Goal: Information Seeking & Learning: Learn about a topic

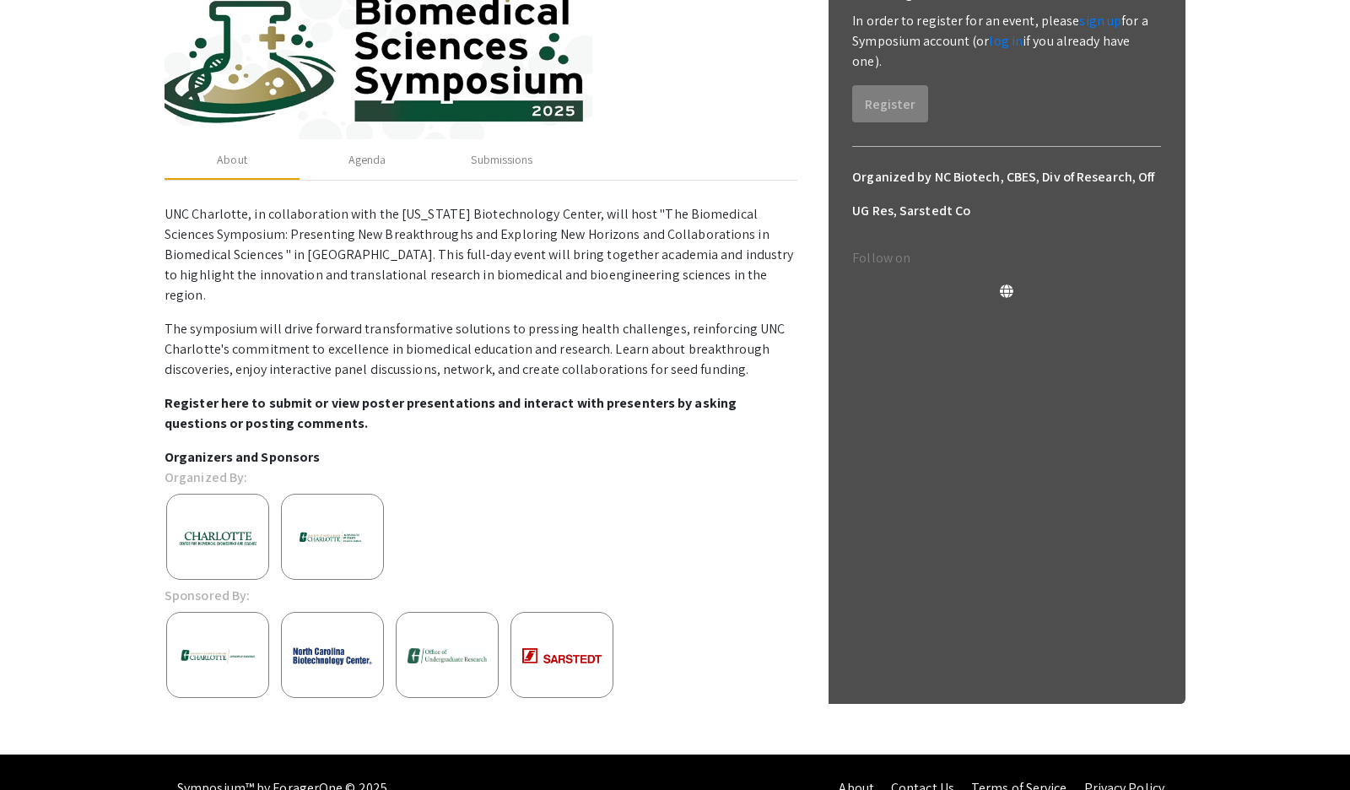
scroll to position [184, 0]
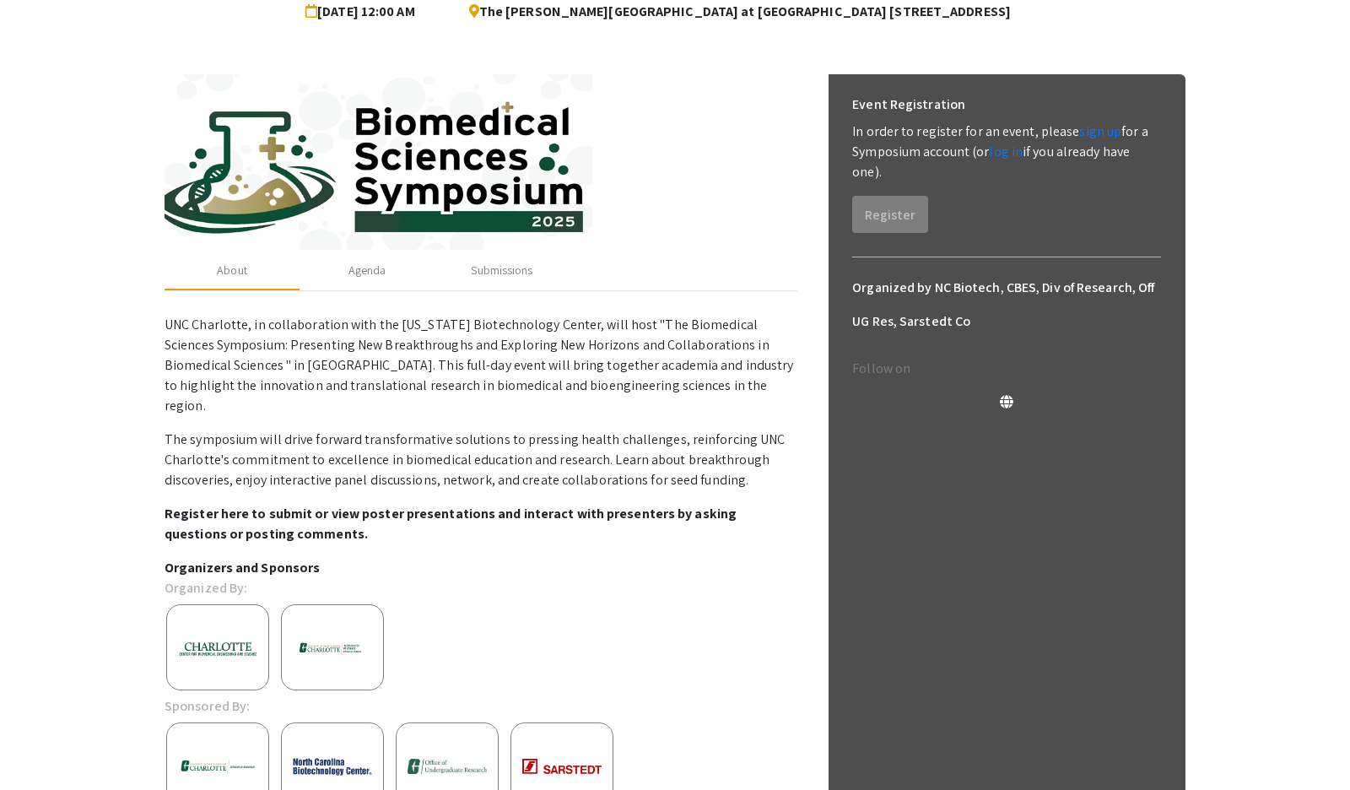
click at [642, 598] on div at bounding box center [481, 647] width 658 height 98
click at [376, 277] on div "Agenda" at bounding box center [367, 271] width 38 height 18
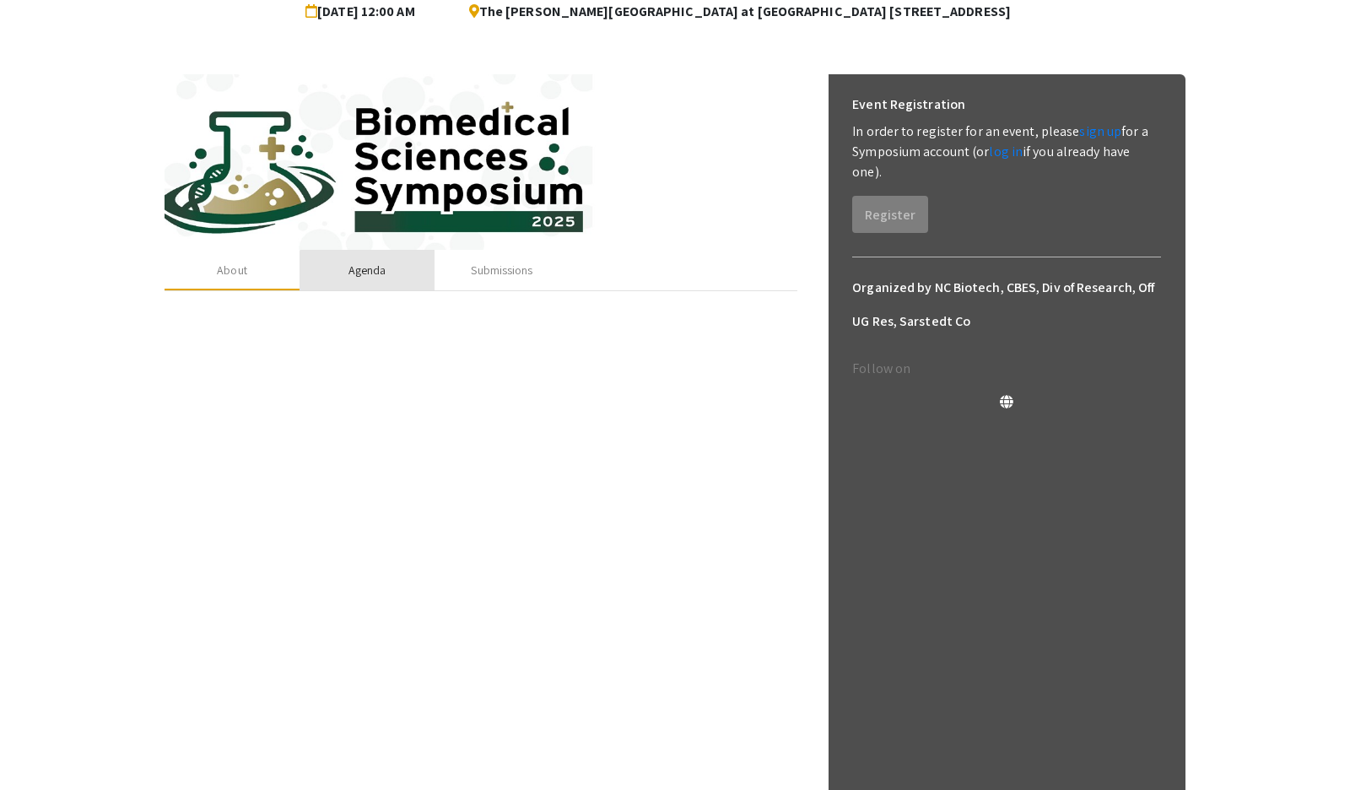
scroll to position [0, 0]
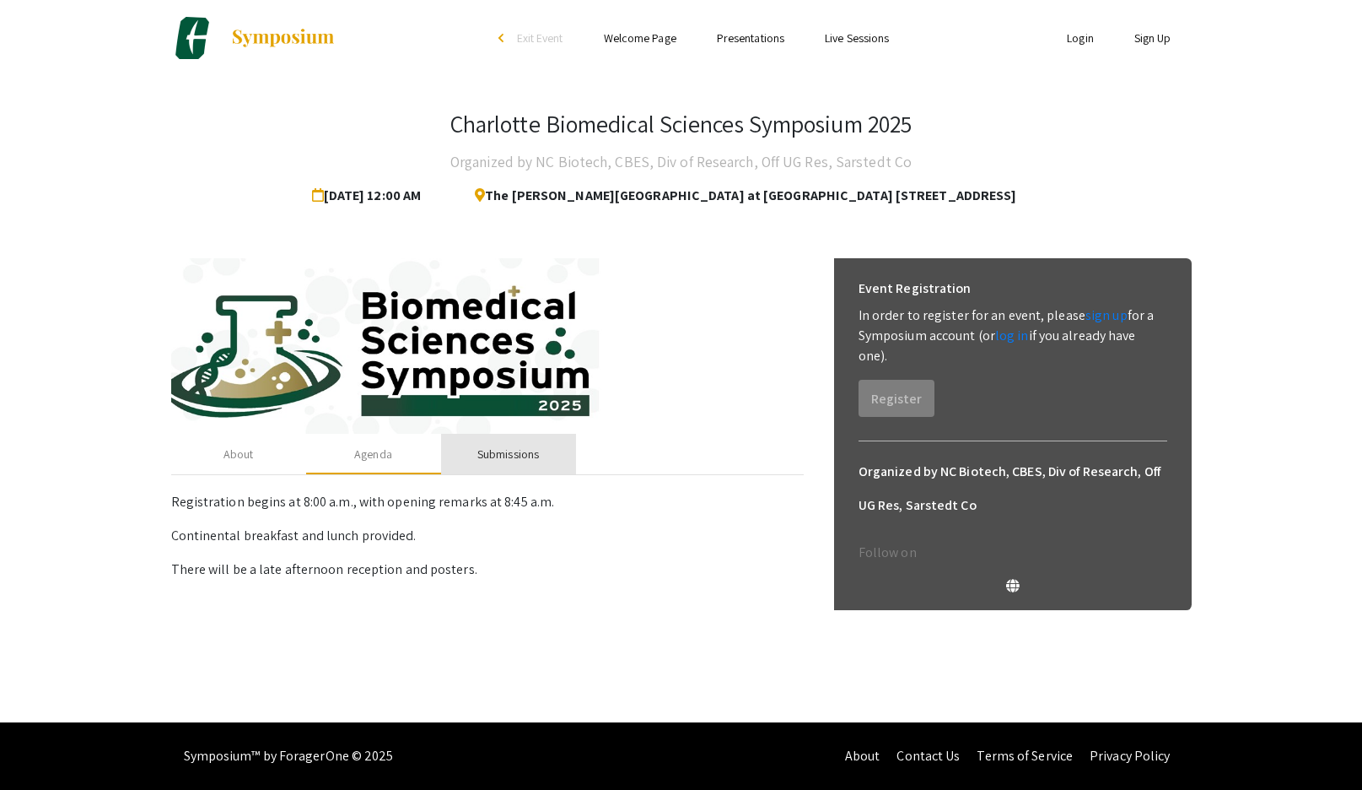
click at [526, 457] on div "Submissions" at bounding box center [509, 454] width 62 height 18
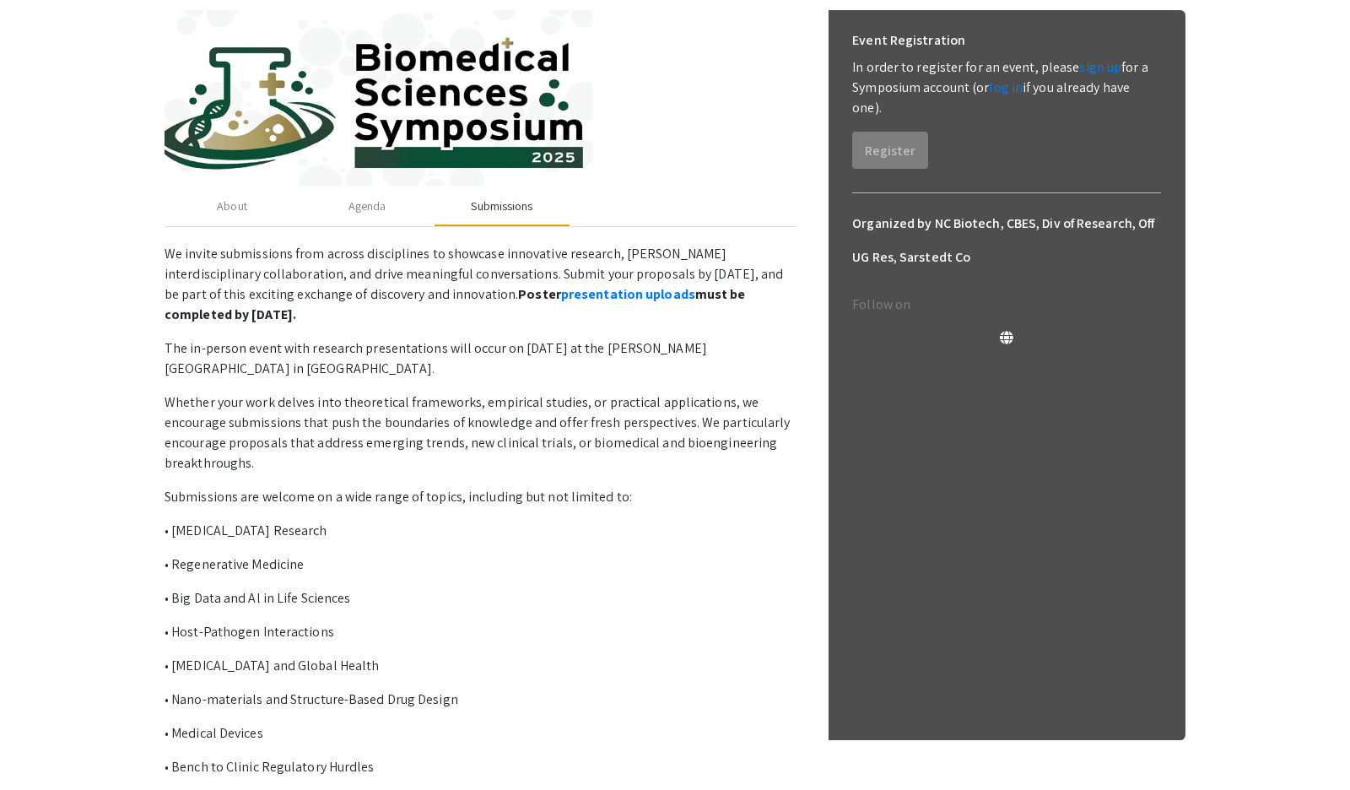
scroll to position [283, 0]
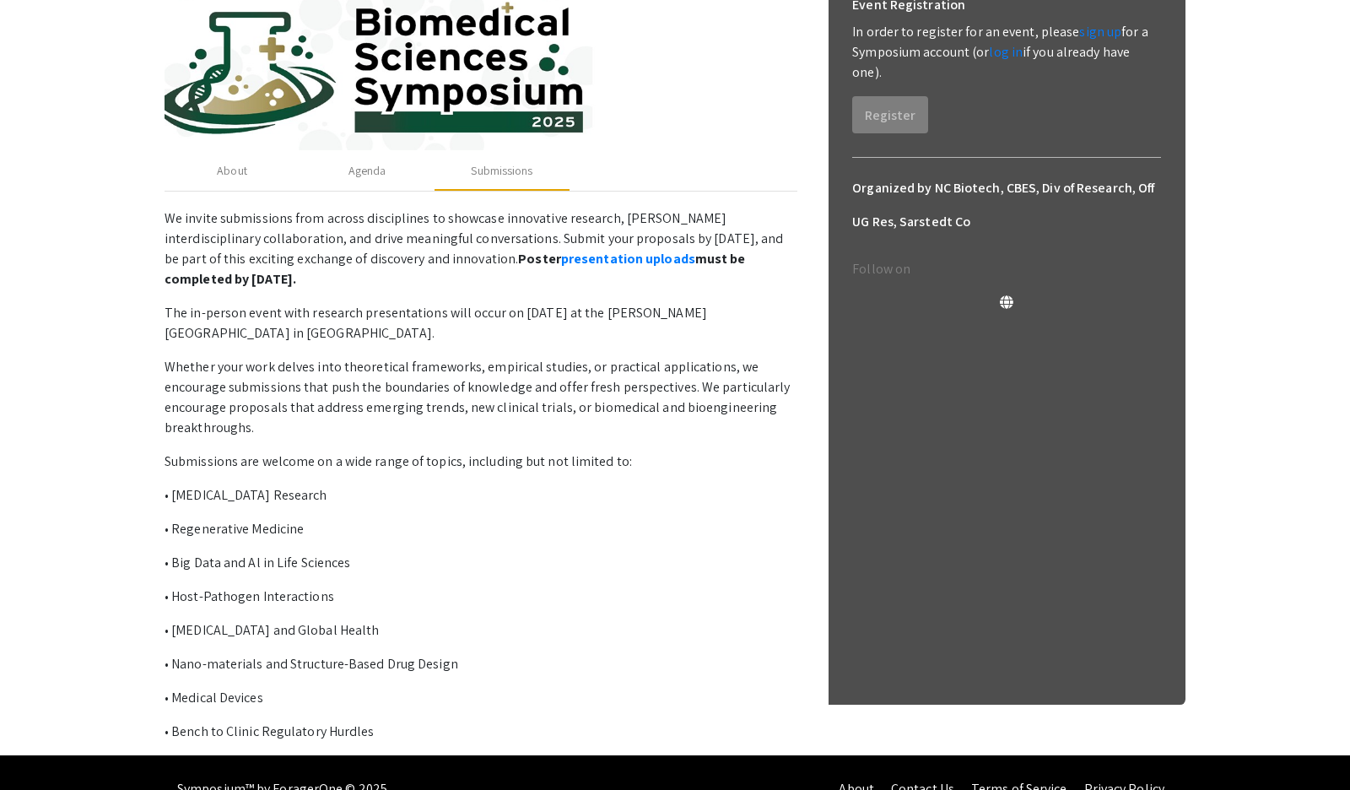
click at [572, 604] on p "• Host-Pathogen Interactions" at bounding box center [481, 596] width 633 height 20
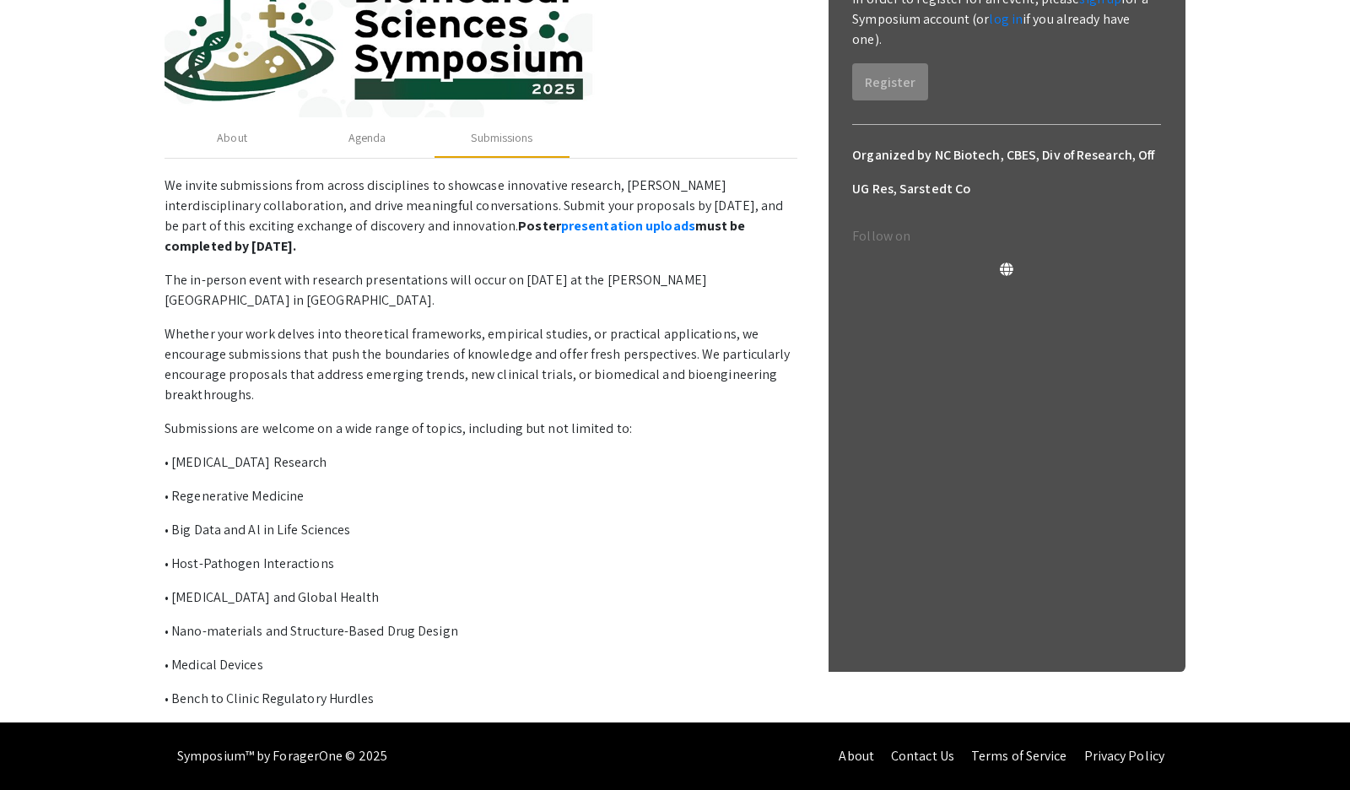
click at [598, 425] on p "Submissions are welcome on a wide range of topics, including but not limited to:" at bounding box center [481, 428] width 633 height 20
click at [630, 335] on p "Whether your work delves into theoretical frameworks, empirical studies, or pra…" at bounding box center [481, 364] width 633 height 81
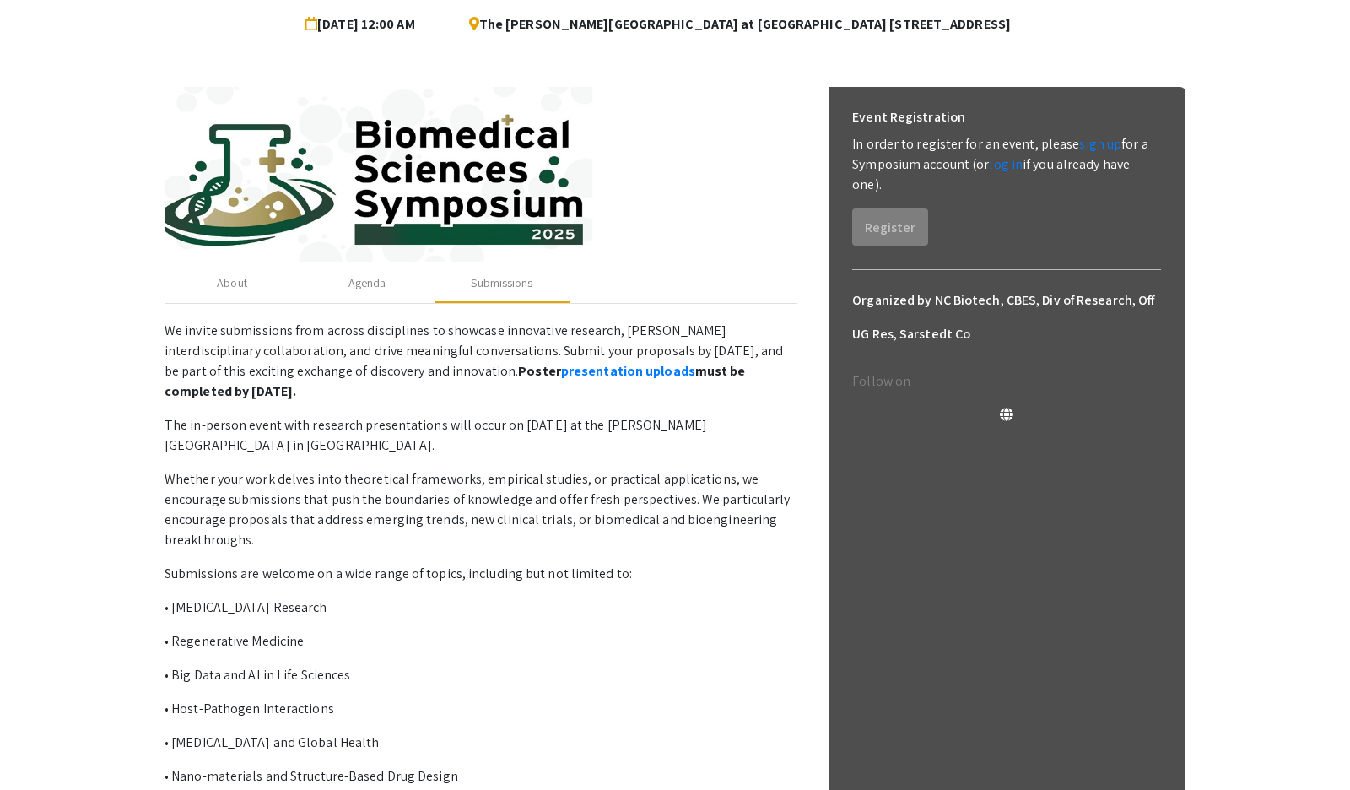
scroll to position [168, 0]
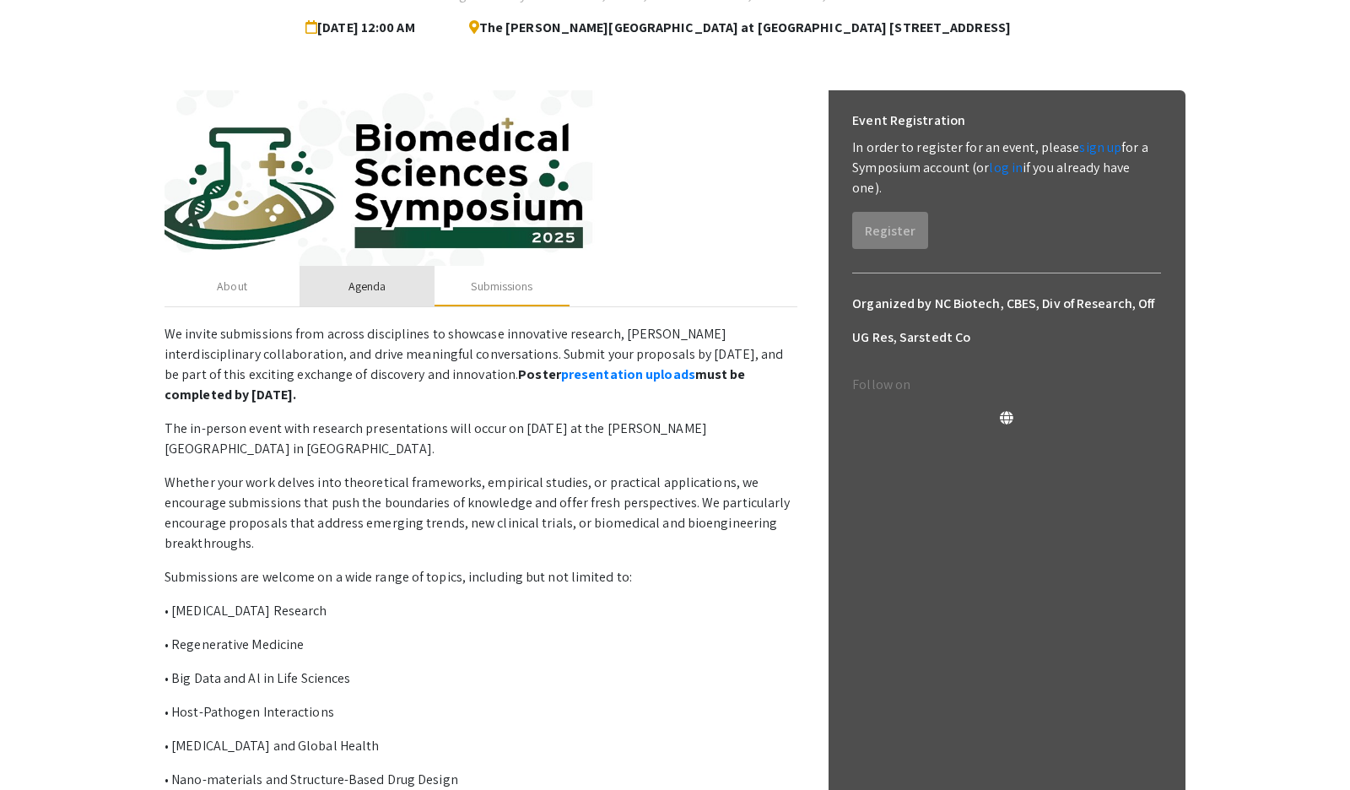
click at [367, 289] on div "Agenda" at bounding box center [367, 287] width 38 height 18
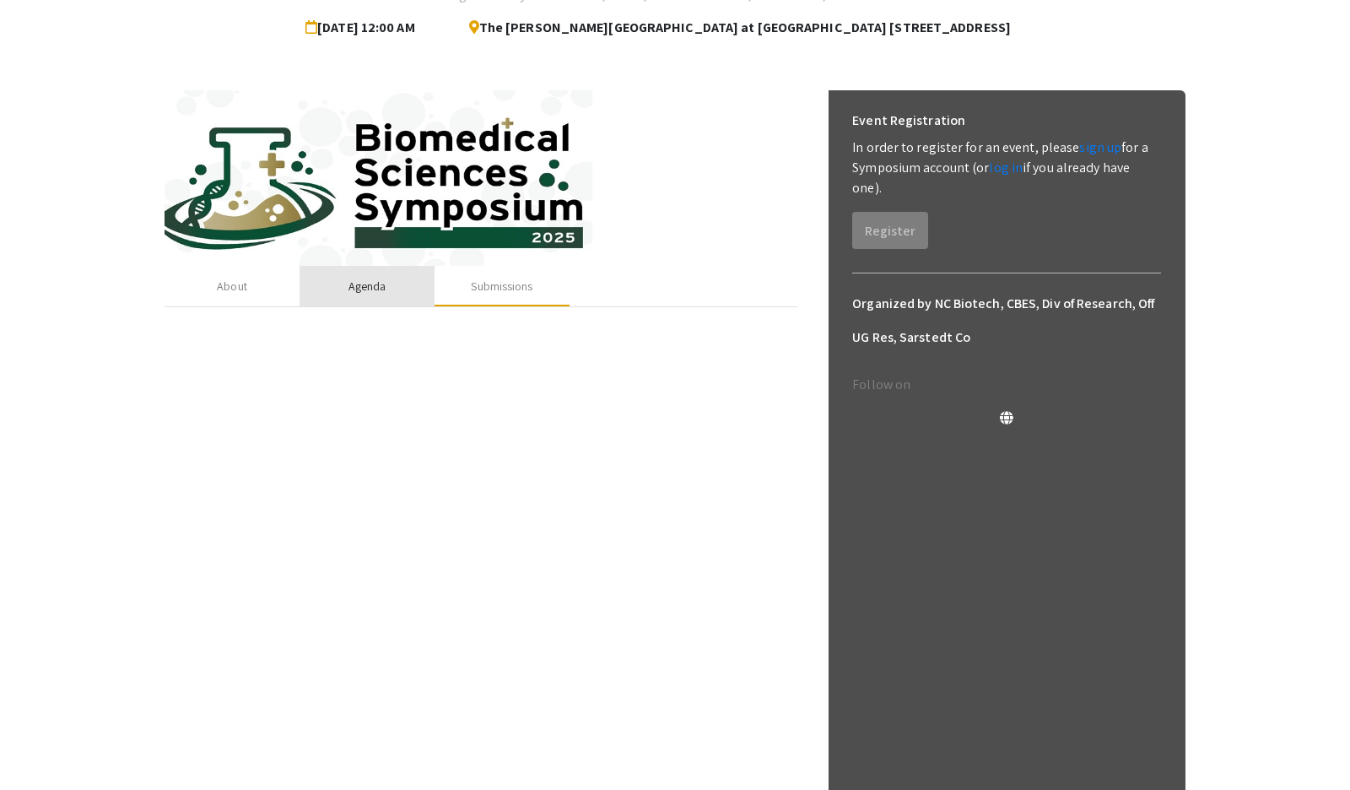
scroll to position [0, 0]
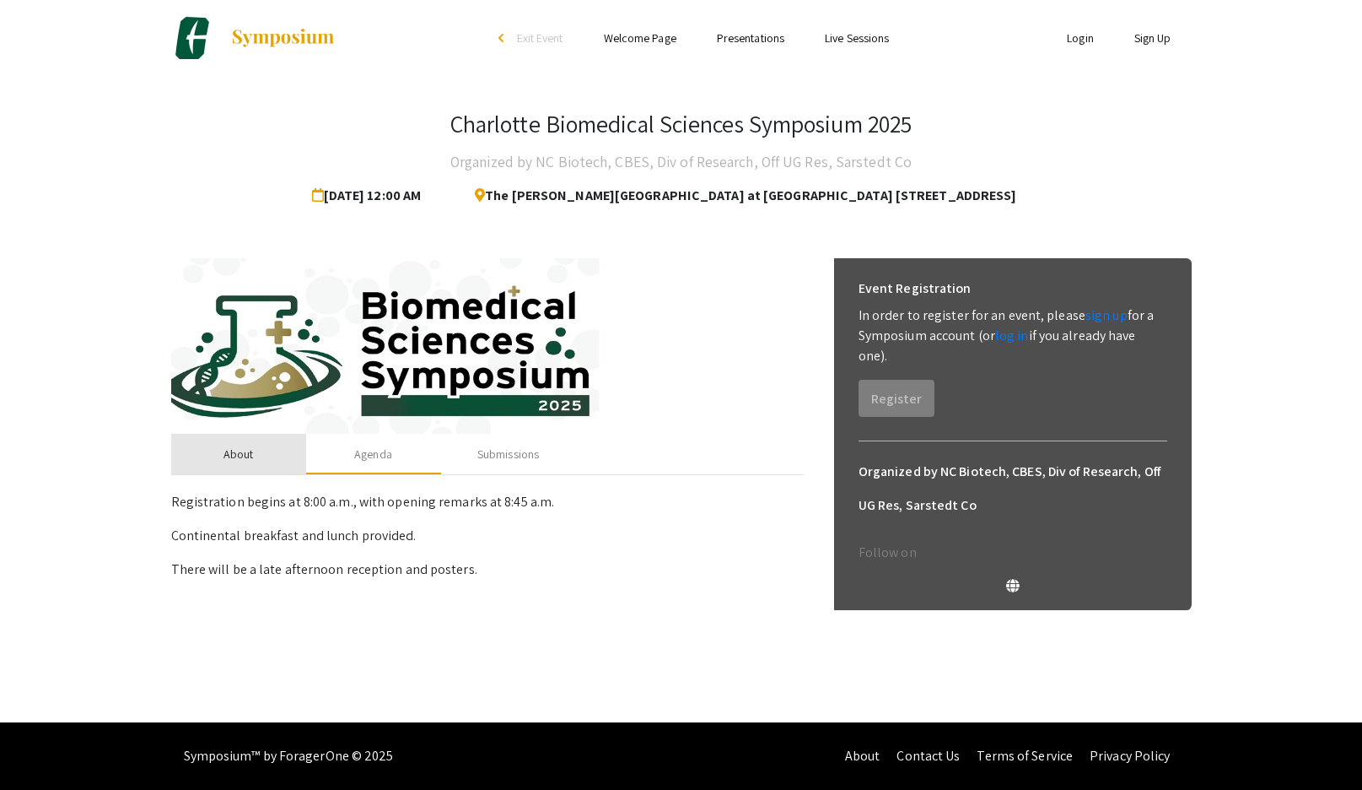
click at [246, 458] on div "About" at bounding box center [239, 454] width 30 height 18
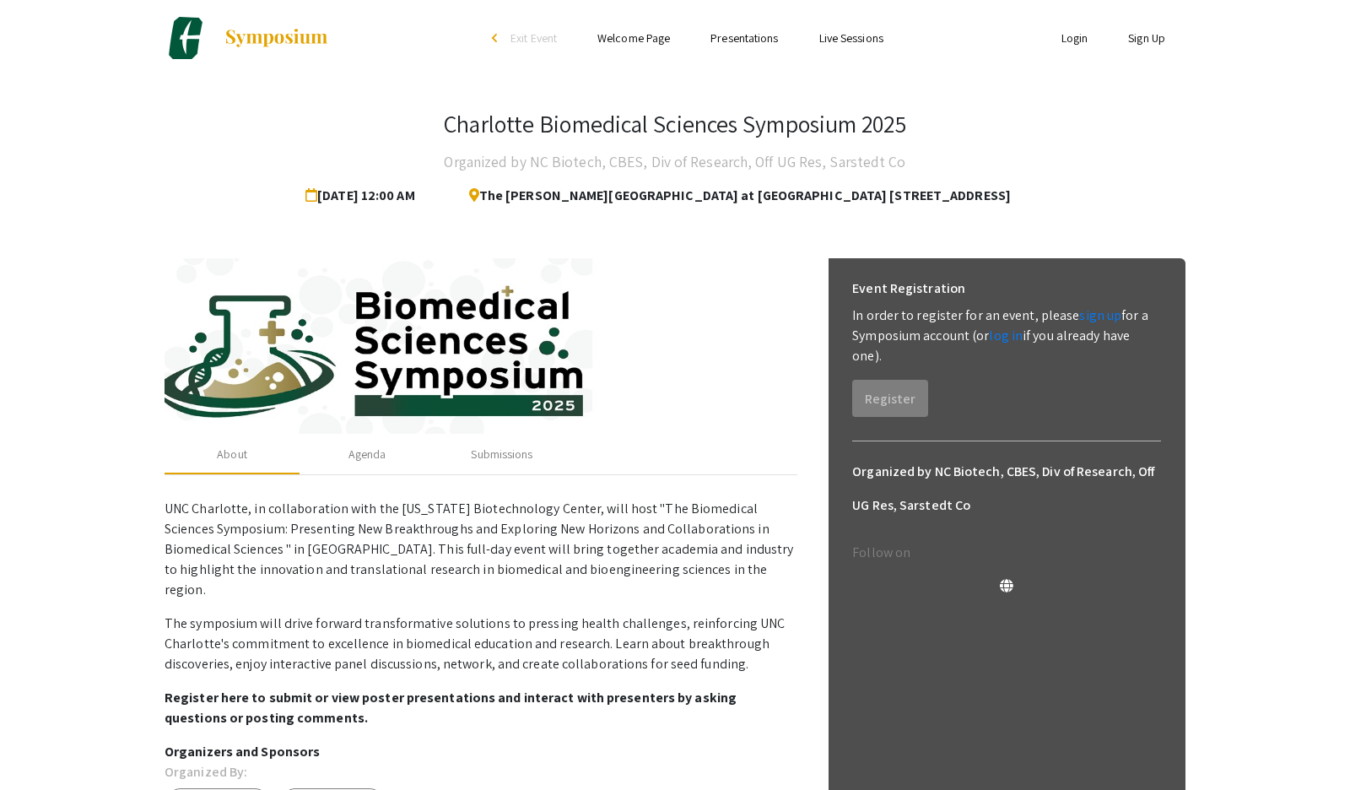
click at [554, 583] on p "UNC Charlotte, in collaboration with the [US_STATE] Biotechnology Center, will …" at bounding box center [481, 610] width 633 height 236
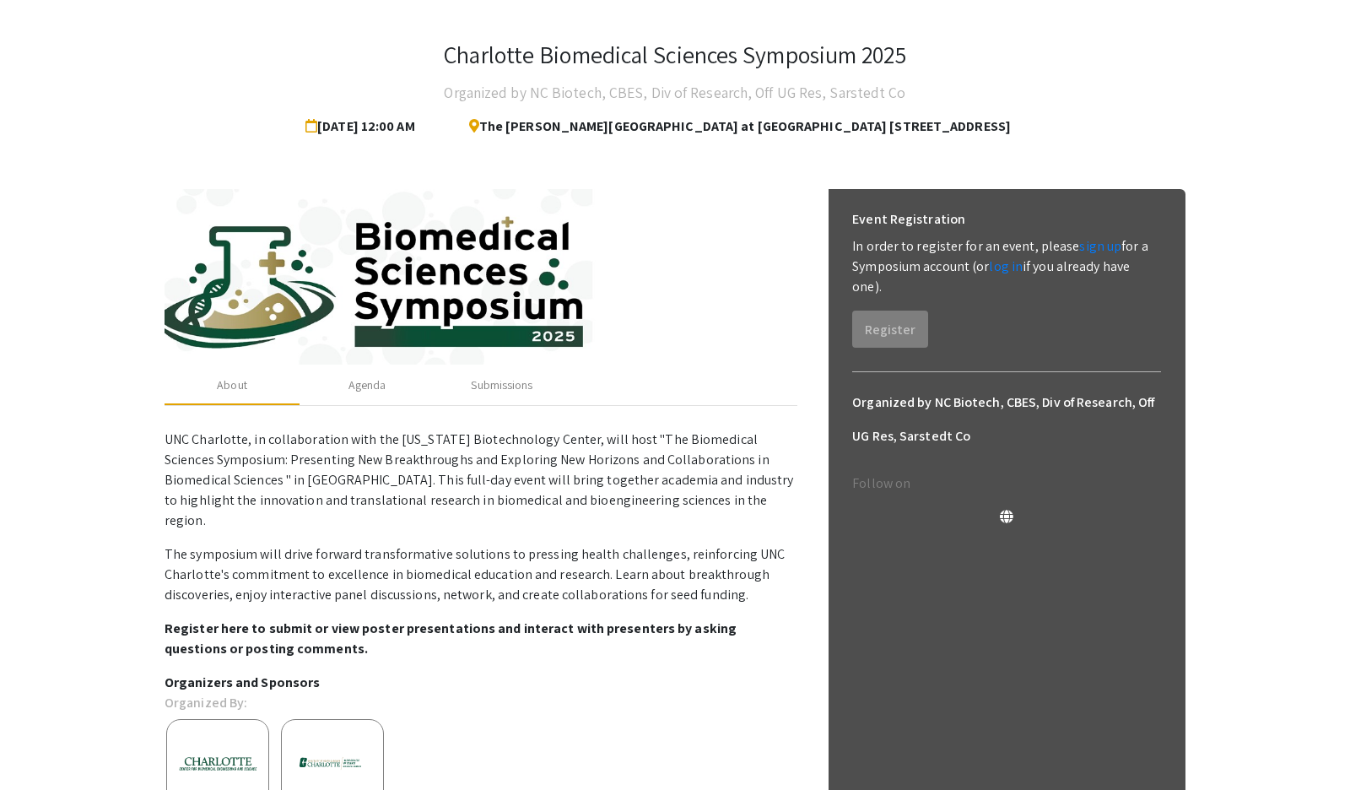
scroll to position [108, 0]
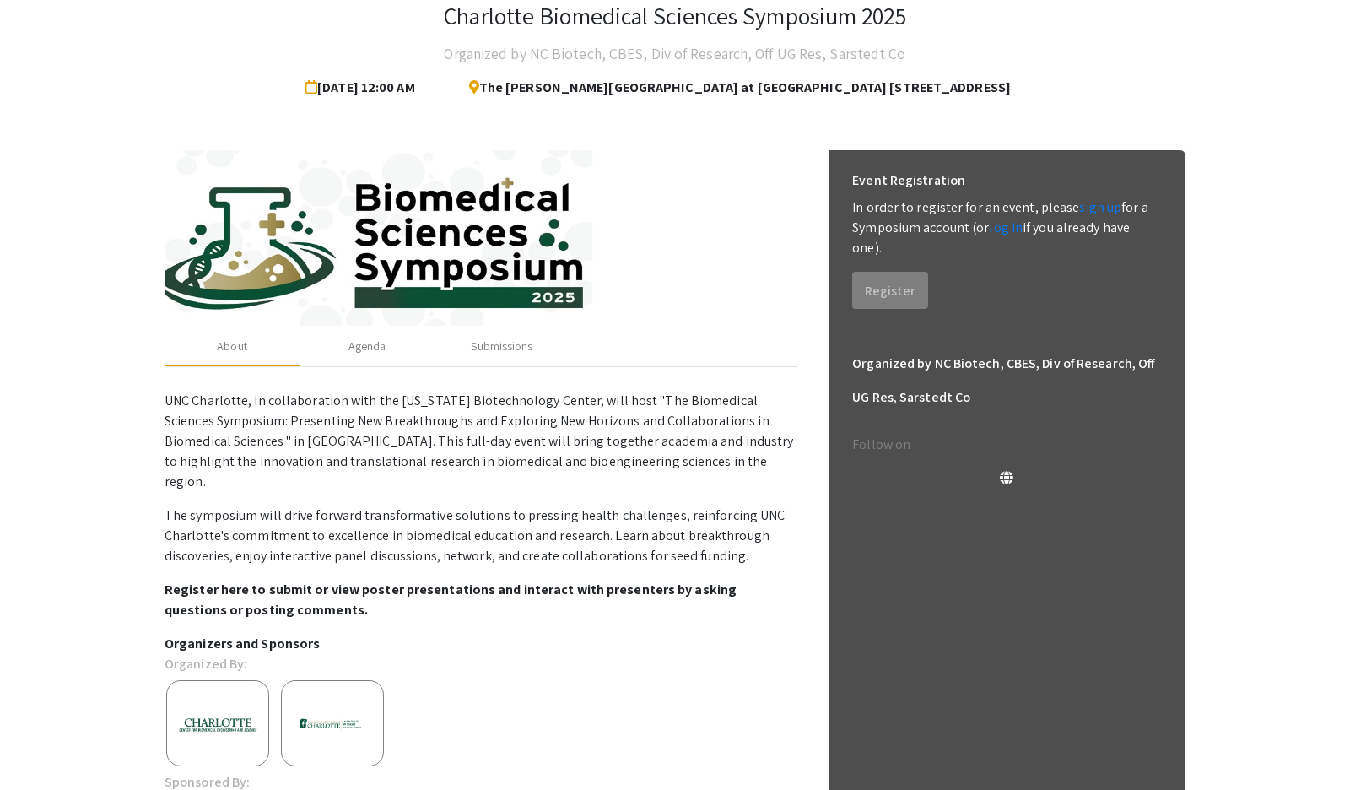
click at [641, 466] on p "UNC Charlotte, in collaboration with the [US_STATE] Biotechnology Center, will …" at bounding box center [481, 441] width 633 height 101
click at [508, 332] on div "Submissions" at bounding box center [501, 346] width 135 height 40
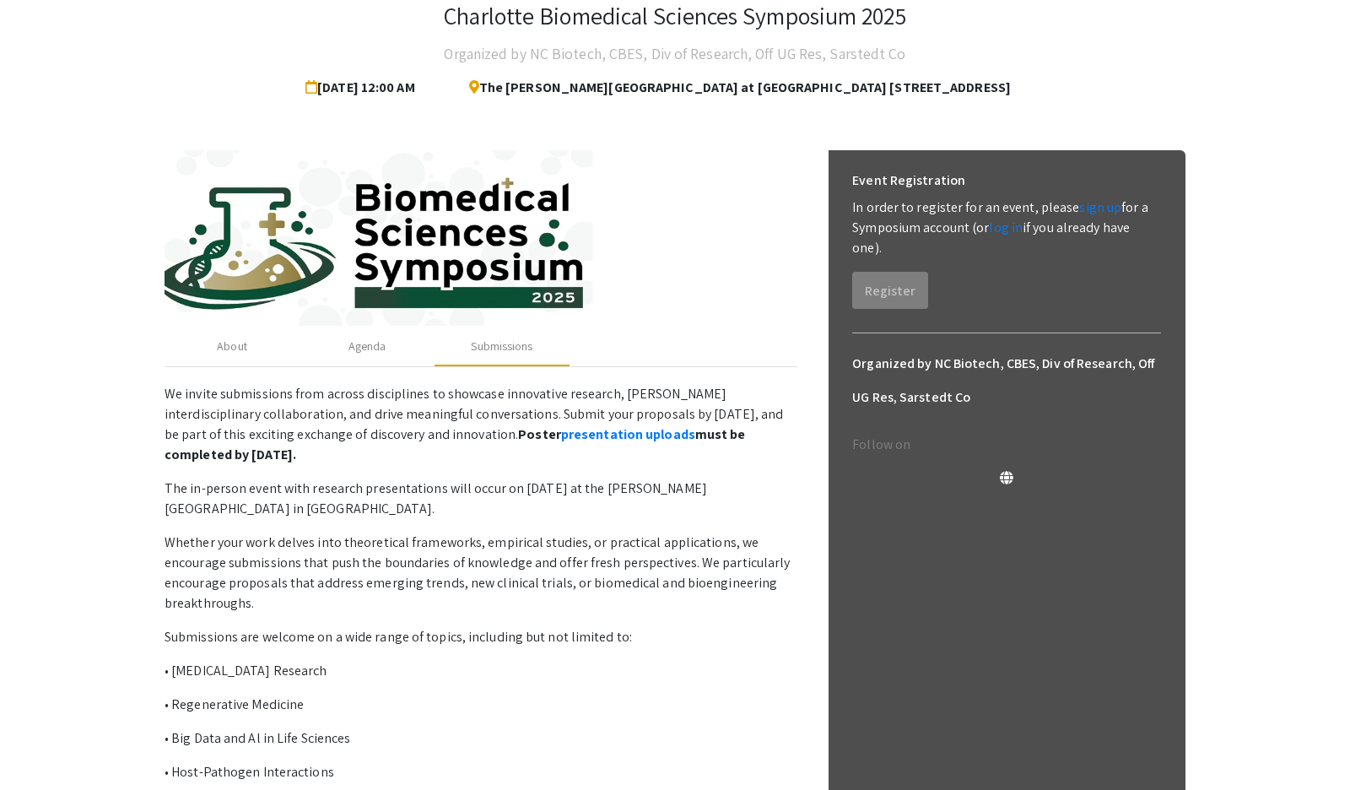
click at [515, 560] on p "Whether your work delves into theoretical frameworks, empirical studies, or pra…" at bounding box center [481, 572] width 633 height 81
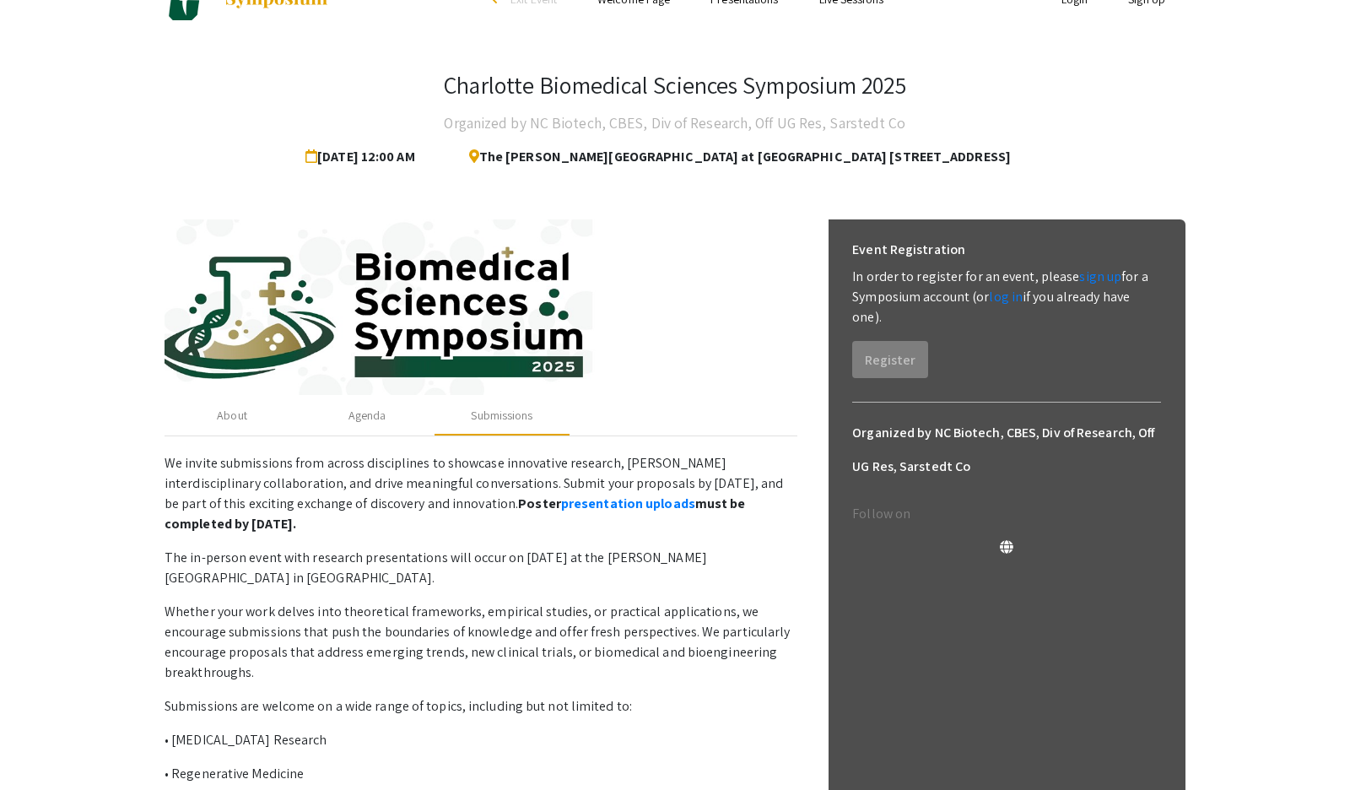
scroll to position [27, 0]
